Goal: Feedback & Contribution: Leave review/rating

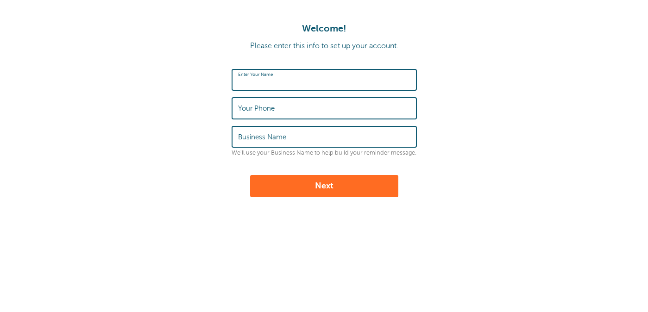
click at [251, 88] on input "Enter Your Name" at bounding box center [324, 80] width 172 height 20
click at [250, 81] on input "Enter Your Name" at bounding box center [324, 80] width 172 height 20
type input "[PERSON_NAME]"
click at [272, 111] on label "Your Phone" at bounding box center [256, 108] width 37 height 8
click at [272, 111] on input "Your Phone" at bounding box center [324, 108] width 172 height 20
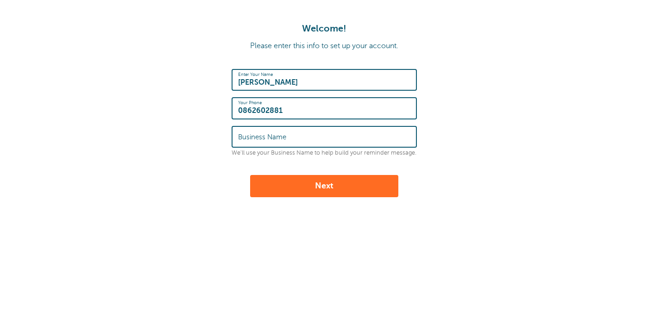
type input "0862602881"
click at [298, 141] on input "Business Name" at bounding box center [324, 137] width 172 height 20
type input "Coastal Communications"
click at [320, 198] on div "Welcome! Please enter this info to set up your account. Enter Your Name Christi…" at bounding box center [324, 154] width 648 height 308
click at [320, 179] on button "Next" at bounding box center [324, 186] width 148 height 22
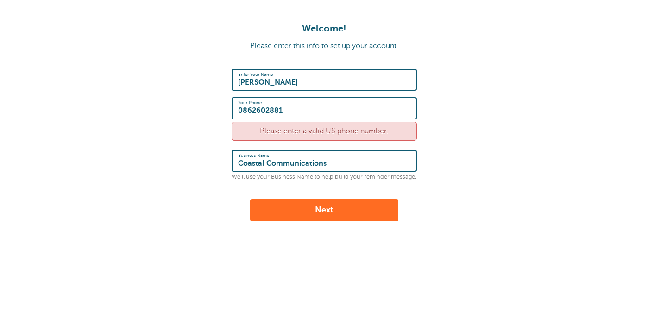
click at [313, 113] on input "0862602881" at bounding box center [324, 108] width 172 height 20
drag, startPoint x: 243, startPoint y: 110, endPoint x: 234, endPoint y: 110, distance: 8.3
click at [234, 110] on div "Your Phone 0862602881" at bounding box center [323, 108] width 185 height 22
type input "+353862602881"
click at [310, 213] on button "Next" at bounding box center [324, 210] width 148 height 22
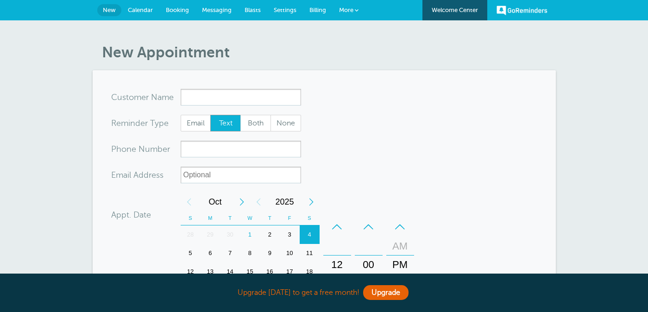
scroll to position [8, 0]
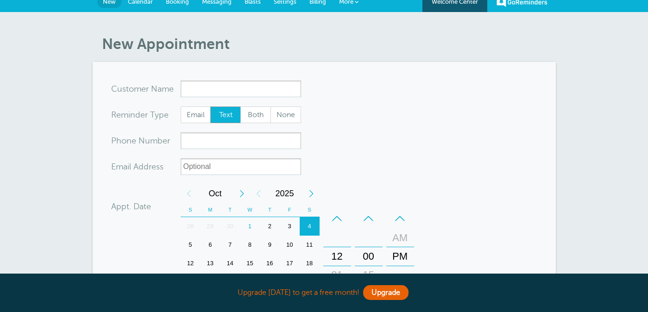
click at [239, 94] on input "x-no-autofill" at bounding box center [241, 89] width 120 height 17
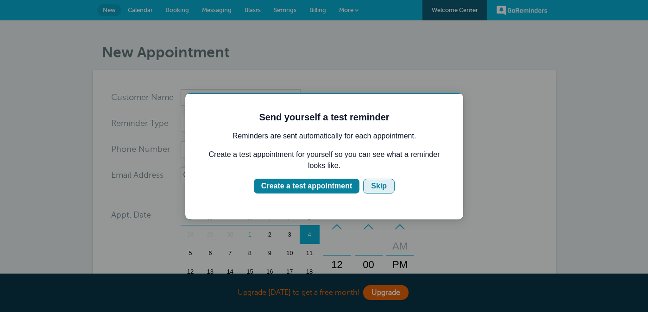
scroll to position [0, 0]
click at [375, 182] on div "Skip" at bounding box center [379, 186] width 16 height 11
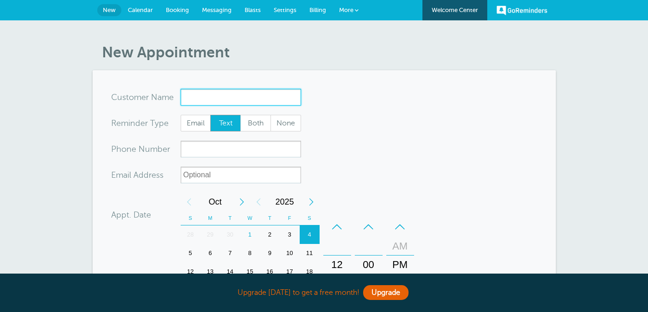
click at [200, 99] on input "x-no-autofill" at bounding box center [241, 97] width 120 height 17
type input "Binni"
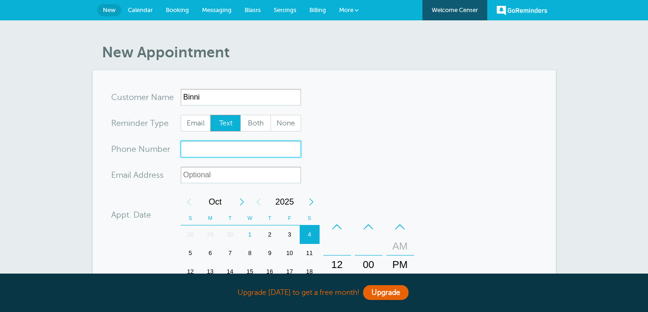
click at [210, 141] on input "xxx-no-autofill" at bounding box center [241, 149] width 120 height 17
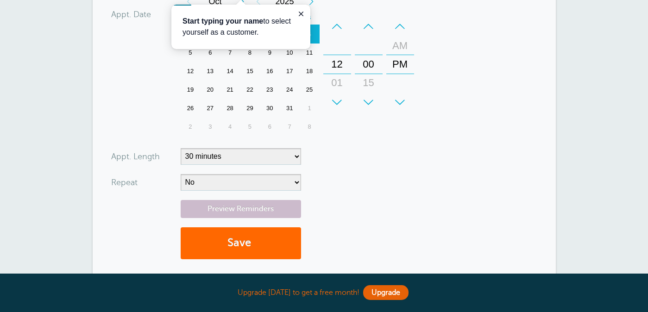
scroll to position [202, 0]
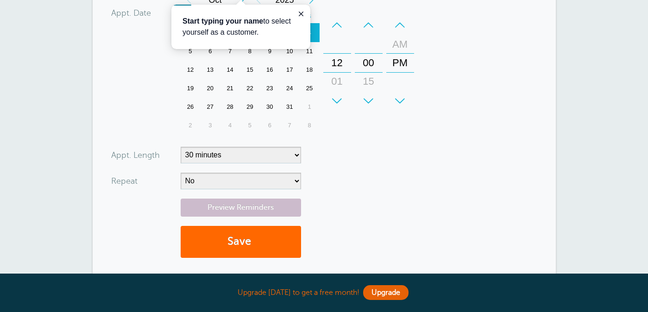
click at [424, 165] on form "You are creating a new customer. To use an existing customer select one from th…" at bounding box center [324, 77] width 426 height 380
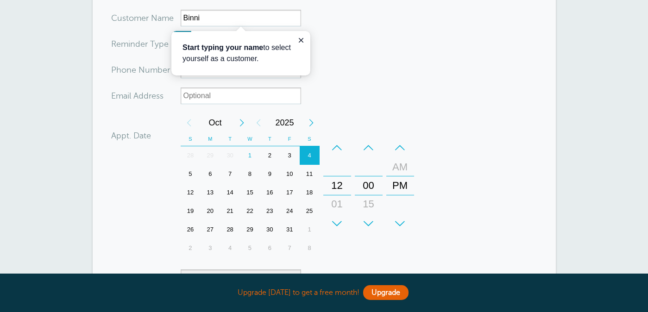
scroll to position [0, 0]
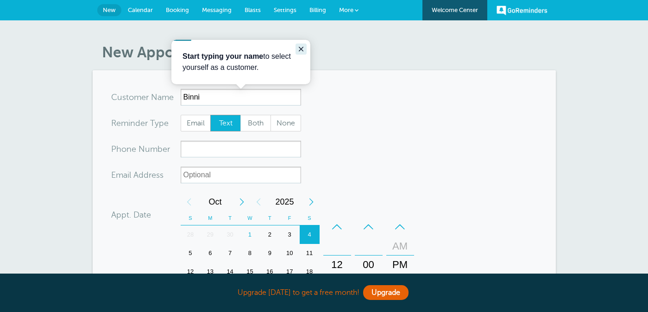
click at [302, 48] on icon "Close guide" at bounding box center [300, 48] width 7 height 7
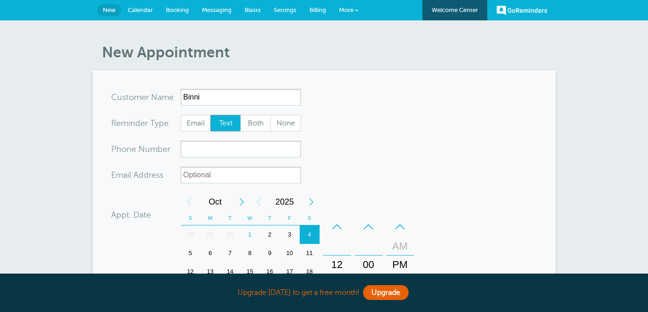
click at [260, 14] on link "Blasts" at bounding box center [252, 10] width 29 height 20
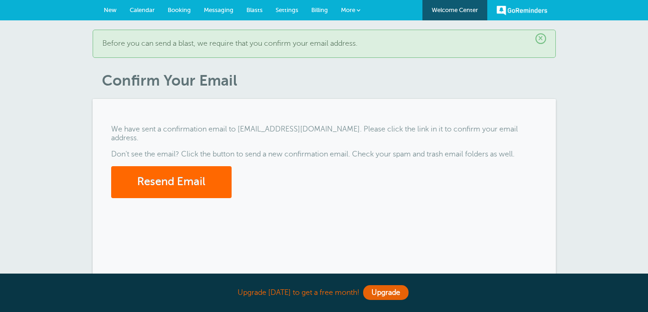
click at [210, 6] on link "Messaging" at bounding box center [218, 10] width 43 height 20
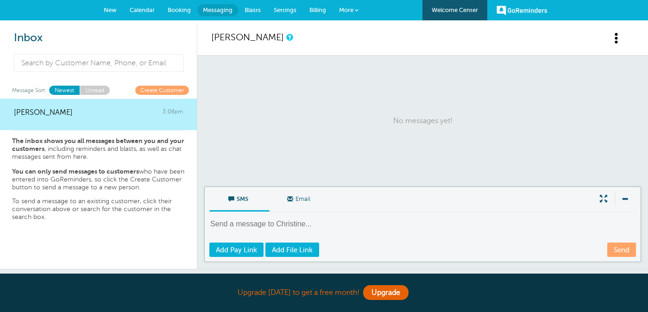
click at [348, 13] on span "More" at bounding box center [346, 9] width 14 height 7
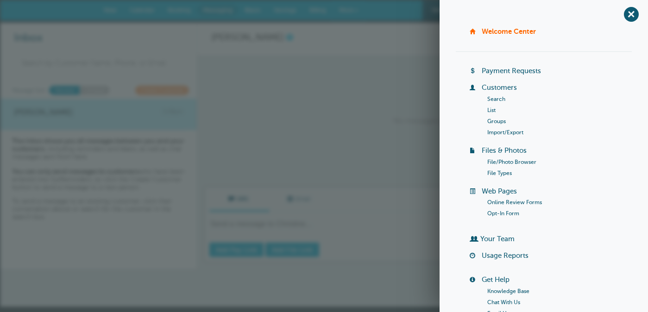
scroll to position [4, 0]
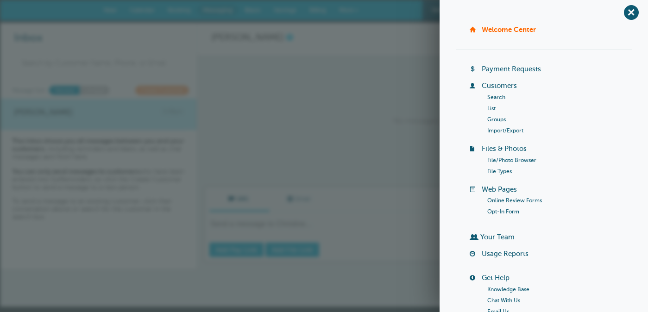
click at [513, 199] on link "Online Review Forms" at bounding box center [514, 200] width 55 height 6
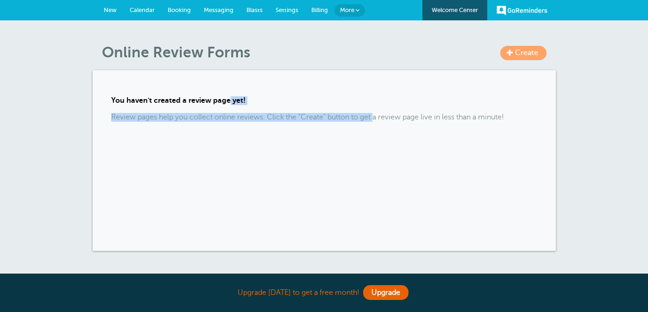
drag, startPoint x: 228, startPoint y: 102, endPoint x: 374, endPoint y: 120, distance: 147.4
click at [374, 120] on div "You haven't created a review page yet! Review pages help you collect online rev…" at bounding box center [324, 160] width 463 height 181
click at [536, 52] on span "Create" at bounding box center [526, 53] width 23 height 8
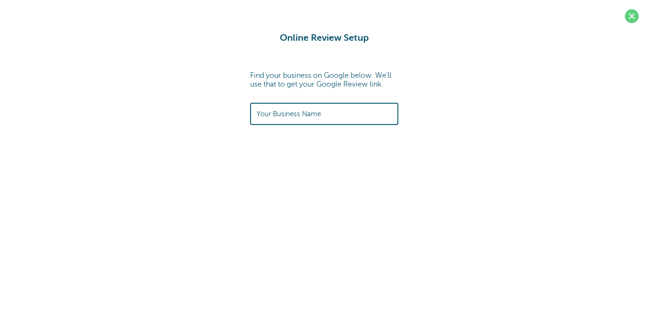
click at [274, 113] on label "Your Business Name" at bounding box center [288, 114] width 64 height 8
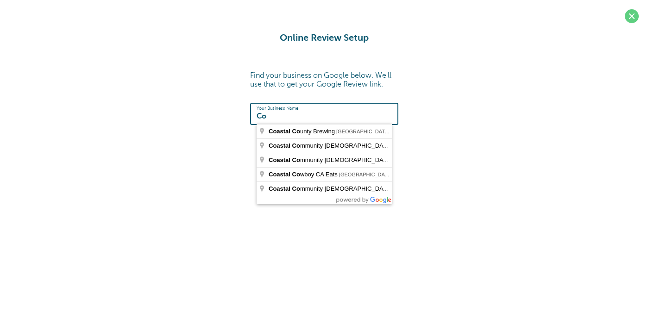
type input "C"
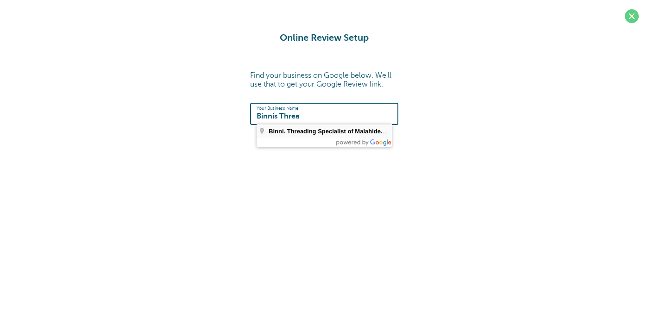
type input "Binni. Threading Specialist of Malahide., [GEOGRAPHIC_DATA], [GEOGRAPHIC_DATA],…"
type input "[URL][DOMAIN_NAME]"
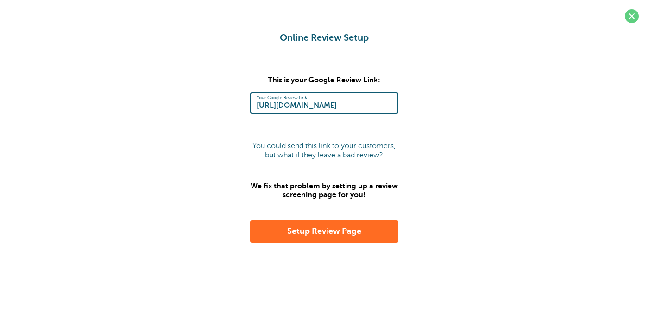
click at [339, 107] on input "[URL][DOMAIN_NAME]" at bounding box center [323, 103] width 135 height 20
paste input "[URL][DOMAIN_NAME]"
type input "[URL][DOMAIN_NAME]"
click at [401, 137] on div "Online Review Setup Find your business on Google below. We'll use that to get y…" at bounding box center [323, 137] width 629 height 210
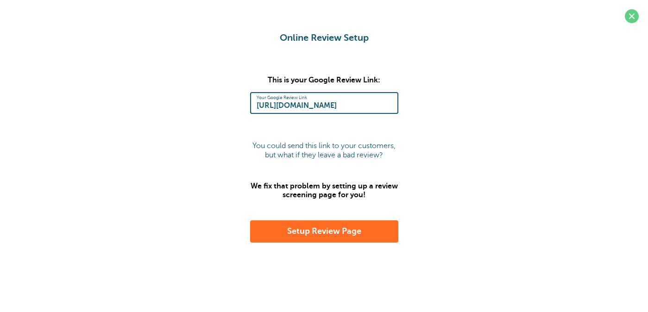
scroll to position [0, 0]
click at [320, 231] on button "Setup Review Page" at bounding box center [324, 231] width 148 height 22
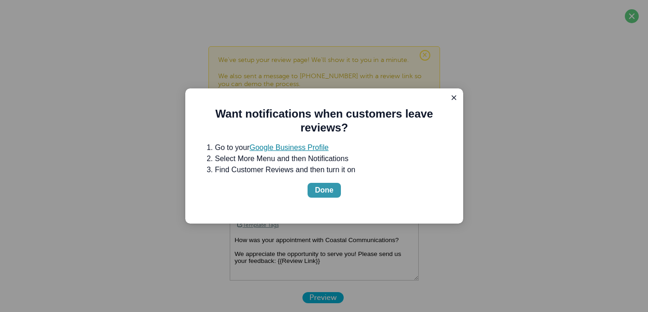
click at [327, 194] on div "Done" at bounding box center [324, 190] width 19 height 11
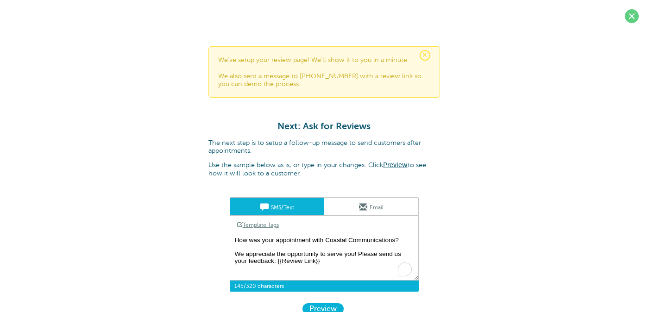
drag, startPoint x: 321, startPoint y: 240, endPoint x: 336, endPoint y: 262, distance: 25.7
click at [336, 262] on textarea "How was your appointment with Coastal Communications? We appreciate the opportu…" at bounding box center [324, 257] width 189 height 46
drag, startPoint x: 325, startPoint y: 239, endPoint x: 395, endPoint y: 239, distance: 69.4
click at [395, 239] on textarea "How was your appointment with Coastal Communications? We appreciate the opportu…" at bounding box center [324, 257] width 189 height 46
drag, startPoint x: 354, startPoint y: 255, endPoint x: 326, endPoint y: 256, distance: 27.8
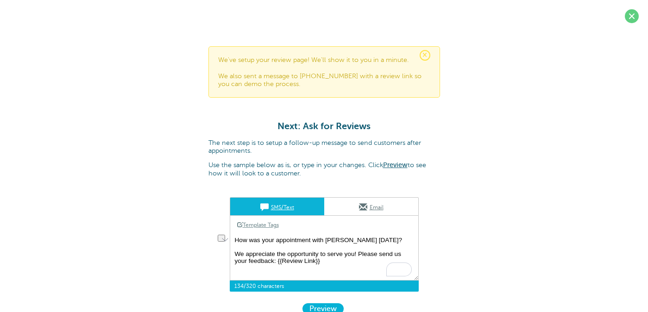
click at [326, 255] on textarea "How was your appointment with Coastal Communications? We appreciate the opportu…" at bounding box center [324, 257] width 189 height 46
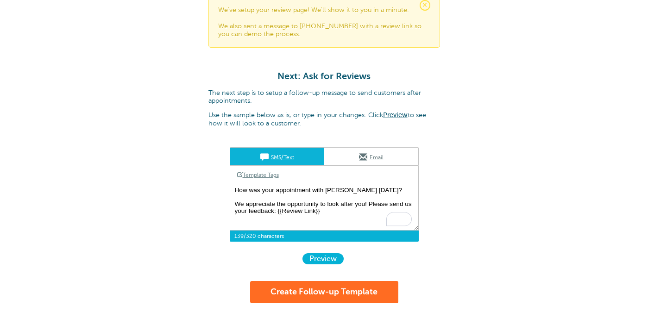
scroll to position [51, 0]
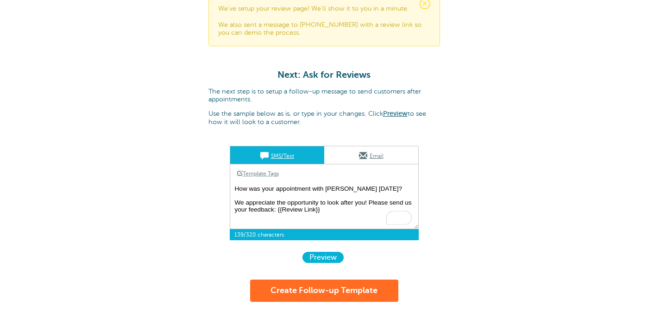
type textarea "How was your appointment with Binni today? We appreciate the opportunity to loo…"
click at [367, 154] on link "Email" at bounding box center [371, 155] width 94 height 18
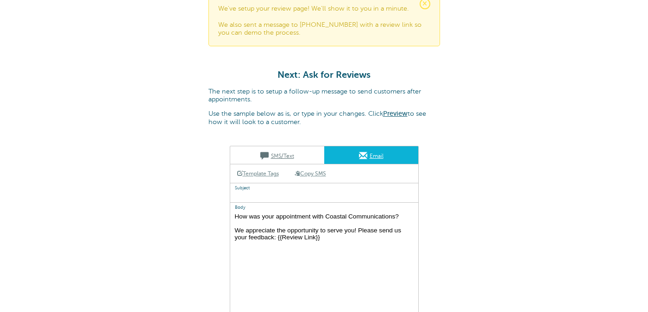
click at [291, 154] on link "SMS/Text" at bounding box center [277, 155] width 94 height 18
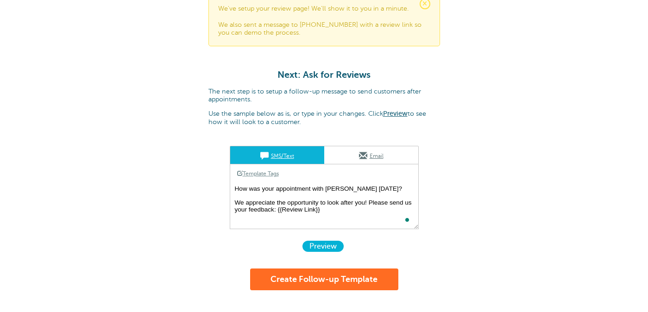
scroll to position [76, 0]
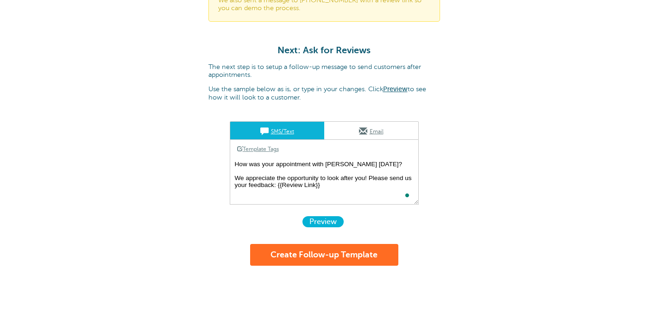
click at [375, 254] on button "Create Follow-up Template" at bounding box center [324, 255] width 148 height 22
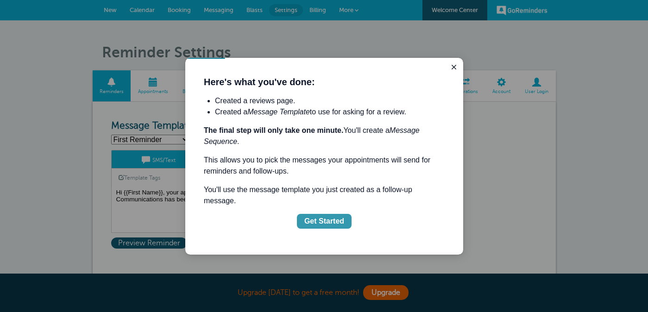
click at [316, 219] on div "Get Started" at bounding box center [324, 221] width 40 height 11
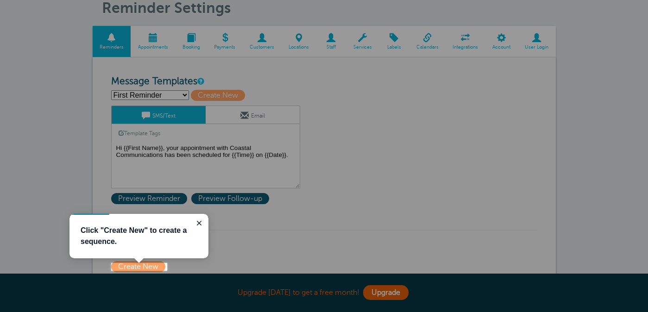
scroll to position [56, 0]
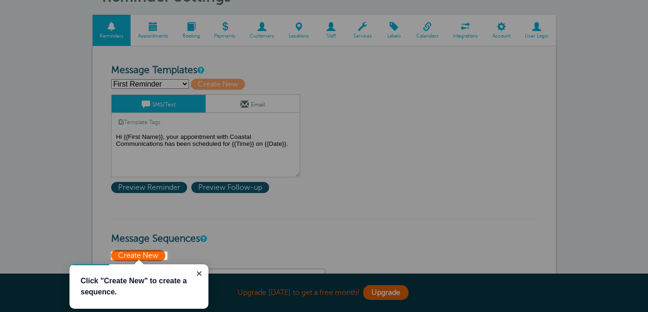
click at [157, 256] on span "Create New" at bounding box center [138, 255] width 54 height 11
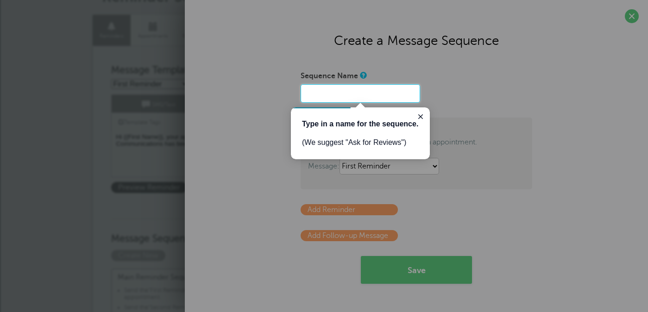
click at [362, 93] on input "Sequence Name" at bounding box center [359, 93] width 119 height 19
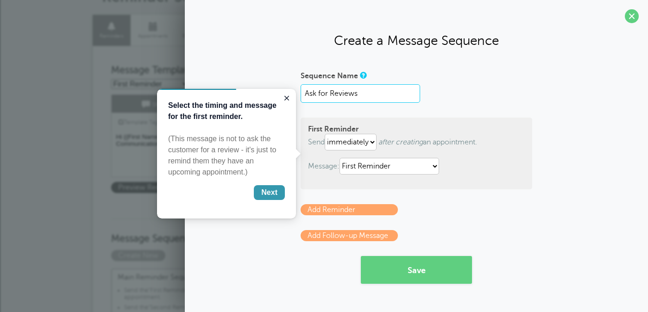
type input "Ask for Reviews"
click at [270, 194] on div "Next" at bounding box center [269, 192] width 16 height 11
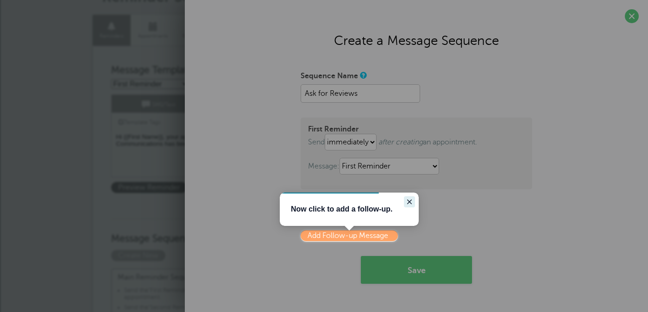
click at [407, 199] on icon "Close guide" at bounding box center [409, 201] width 7 height 7
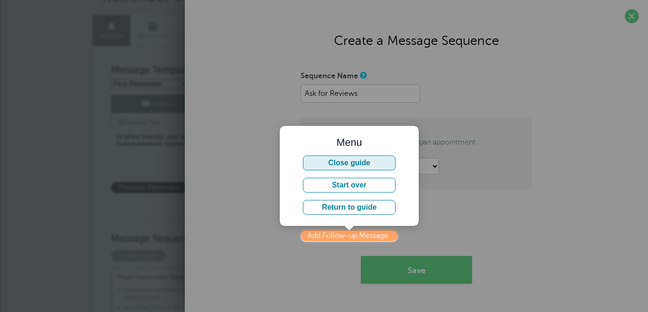
click at [377, 161] on button "Close guide" at bounding box center [349, 163] width 93 height 15
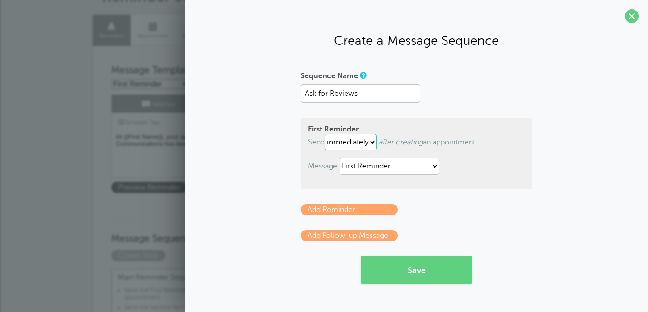
click at [364, 142] on select "immediately 1 2 3 4 5 6 7 8 9 10 11 12 13 14 15 16 17 18 19 20 21 22 23 24 25 2…" at bounding box center [351, 142] width 52 height 17
click at [326, 134] on select "immediately 1 2 3 4 5 6 7 8 9 10 11 12 13 14 15 16 17 18 19 20 21 22 23 24 25 2…" at bounding box center [351, 142] width 52 height 17
click at [337, 140] on select "immediately 1 2 3 4 5 6 7 8 9 10 11 12 13 14 15 16 17 18 19 20 21 22 23 24 25 2…" at bounding box center [335, 142] width 20 height 17
click at [326, 134] on select "immediately 1 2 3 4 5 6 7 8 9 10 11 12 13 14 15 16 17 18 19 20 21 22 23 24 25 2…" at bounding box center [335, 142] width 20 height 17
click at [360, 145] on select "immediately 1 2 3 4 5 6 7 8 9 10 11 12 13 14 15 16 17 18 19 20 21 22 23 24 25 2…" at bounding box center [351, 142] width 52 height 17
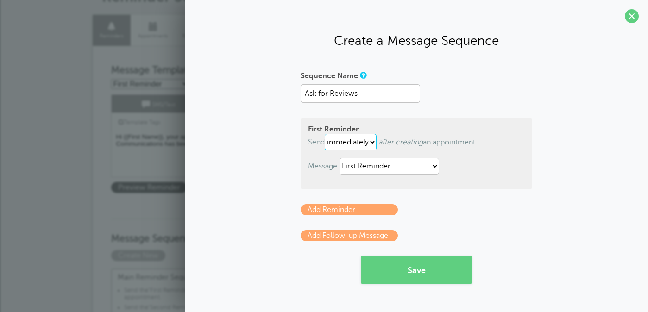
select select "5"
click at [326, 134] on select "immediately 1 2 3 4 5 6 7 8 9 10 11 12 13 14 15 16 17 18 19 20 21 22 23 24 25 2…" at bounding box center [351, 142] width 52 height 17
click at [373, 144] on select "hour(s) day(s)" at bounding box center [364, 142] width 34 height 17
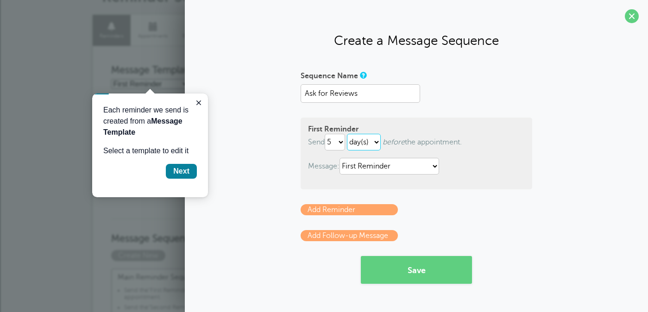
select select "HOUR"
click at [349, 134] on select "hour(s) day(s)" at bounding box center [364, 142] width 34 height 17
click at [344, 138] on select "immediately 1 2 3 4 5 6 7 8 9 10 11 12 13 14 15 16 17 18 19 20 21 22 23 24 25 2…" at bounding box center [335, 142] width 20 height 17
select select "1"
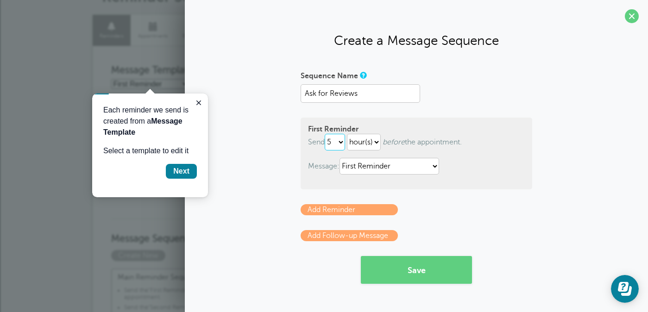
click at [326, 134] on select "immediately 1 2 3 4 5 6 7 8 9 10 11 12 13 14 15 16 17 18 19 20 21 22 23 24 25 2…" at bounding box center [335, 142] width 20 height 17
click at [428, 139] on span "before the appointment." at bounding box center [421, 142] width 79 height 8
click at [428, 159] on select "First Reminder Follow Up: Ask For Review Second Reminder Third Reminder" at bounding box center [389, 166] width 100 height 17
click at [400, 266] on button "Save" at bounding box center [416, 270] width 111 height 28
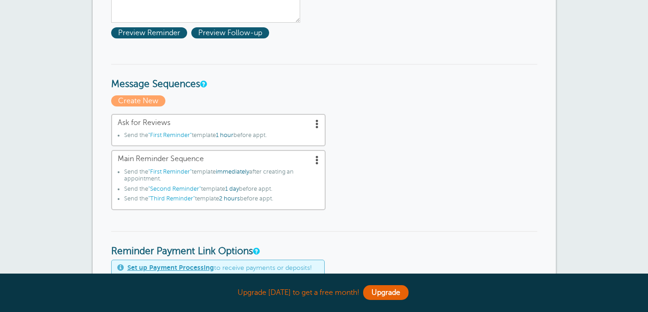
scroll to position [241, 0]
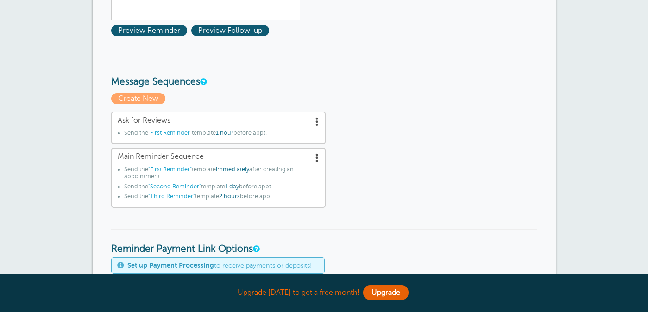
click at [254, 128] on link "Ask for Reviews Send the "First Reminder" template 1 hour before appt." at bounding box center [218, 128] width 214 height 33
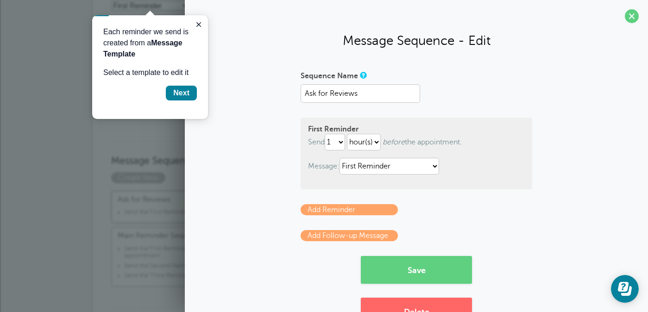
scroll to position [0, 0]
click at [393, 143] on icon "before" at bounding box center [393, 142] width 22 height 8
click at [404, 136] on p "Send immediately 1 2 3 4 5 6 7 8 9 10 11 12 13 14 15 16 17 18 19 20 21 22 23 24…" at bounding box center [416, 142] width 217 height 17
click at [363, 141] on select "hour(s) day(s)" at bounding box center [364, 142] width 34 height 17
click at [359, 168] on select "First Reminder Follow Up: Ask For Review Second Reminder Third Reminder" at bounding box center [389, 166] width 100 height 17
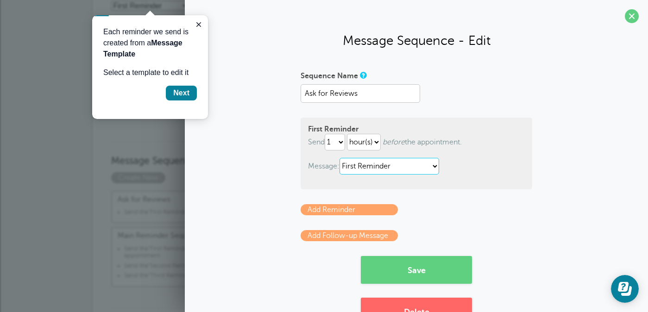
scroll to position [35, 0]
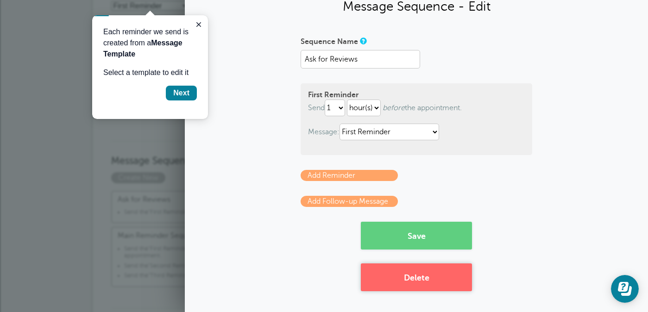
click at [433, 278] on button "Delete" at bounding box center [416, 277] width 111 height 28
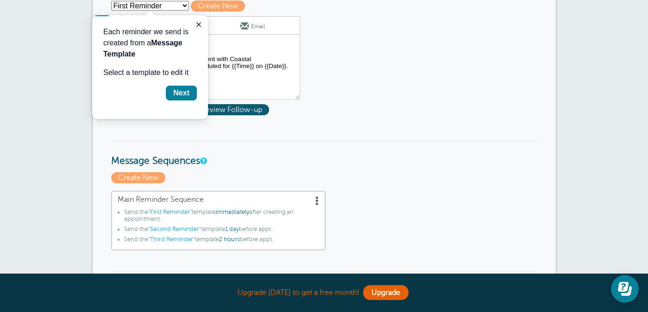
click at [314, 196] on span at bounding box center [317, 200] width 9 height 9
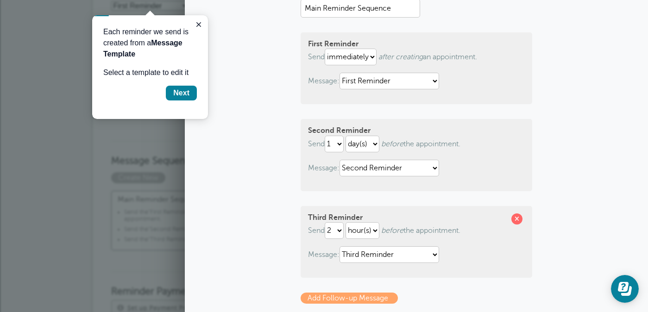
scroll to position [87, 0]
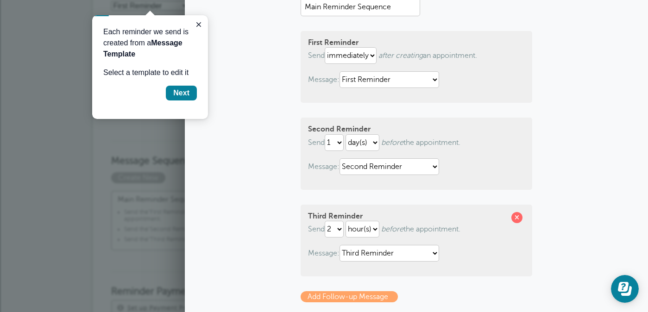
click at [499, 79] on p "Message: First Reminder Follow Up: Ask For Review Second Reminder Third Reminder" at bounding box center [416, 79] width 217 height 17
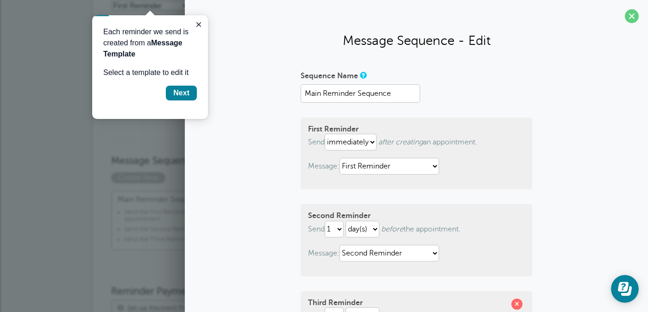
scroll to position [0, 0]
click at [391, 94] on input "Main Reminder Sequence" at bounding box center [359, 93] width 119 height 19
click at [626, 16] on span at bounding box center [632, 16] width 14 height 14
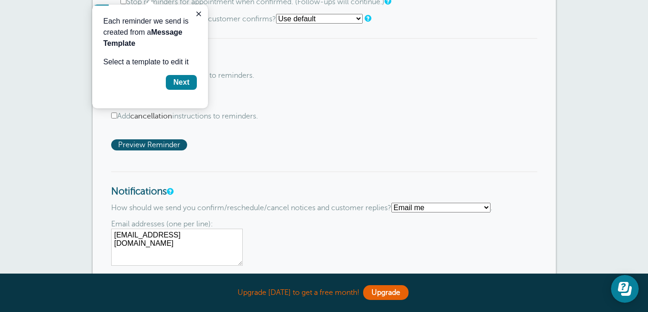
scroll to position [537, 0]
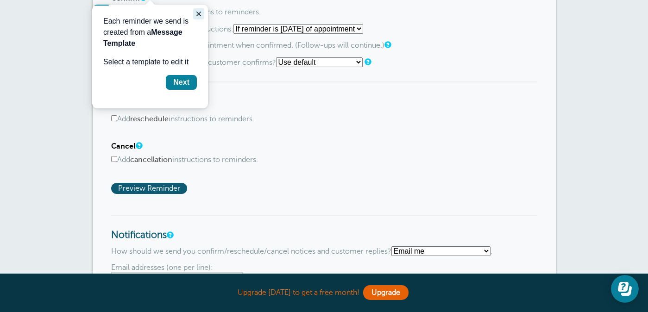
click at [200, 13] on icon "Close guide" at bounding box center [198, 14] width 5 height 5
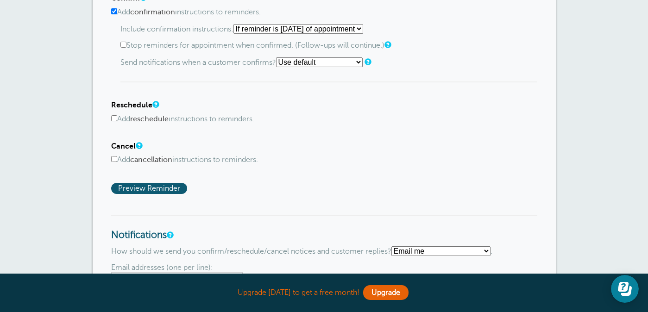
scroll to position [0, 0]
